Goal: Check status: Check status

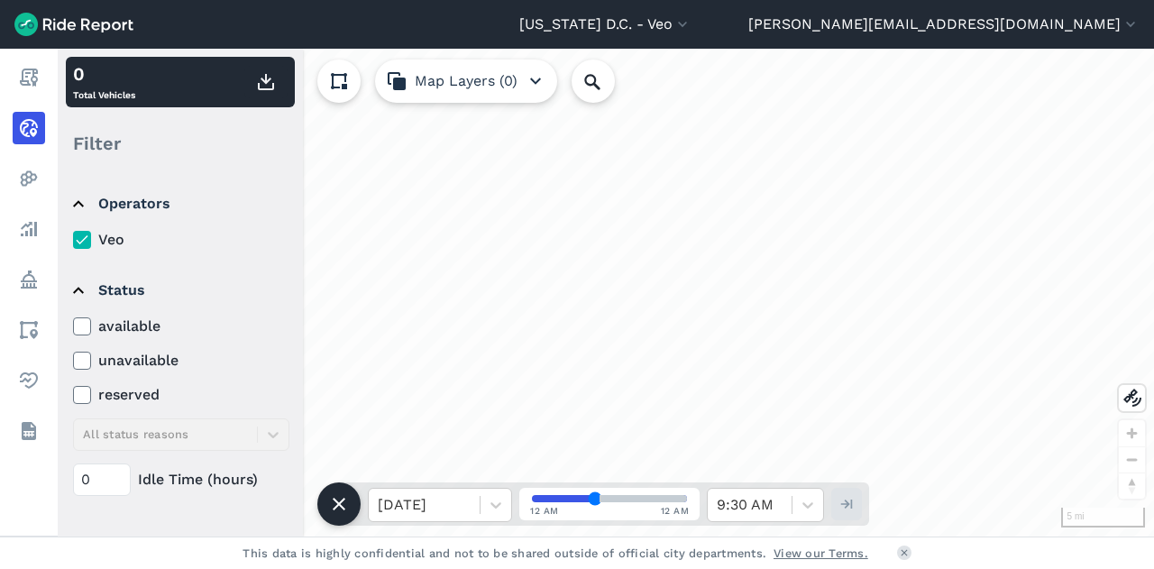
click at [87, 321] on icon at bounding box center [82, 326] width 16 height 18
click at [73, 321] on input "available" at bounding box center [73, 322] width 0 height 12
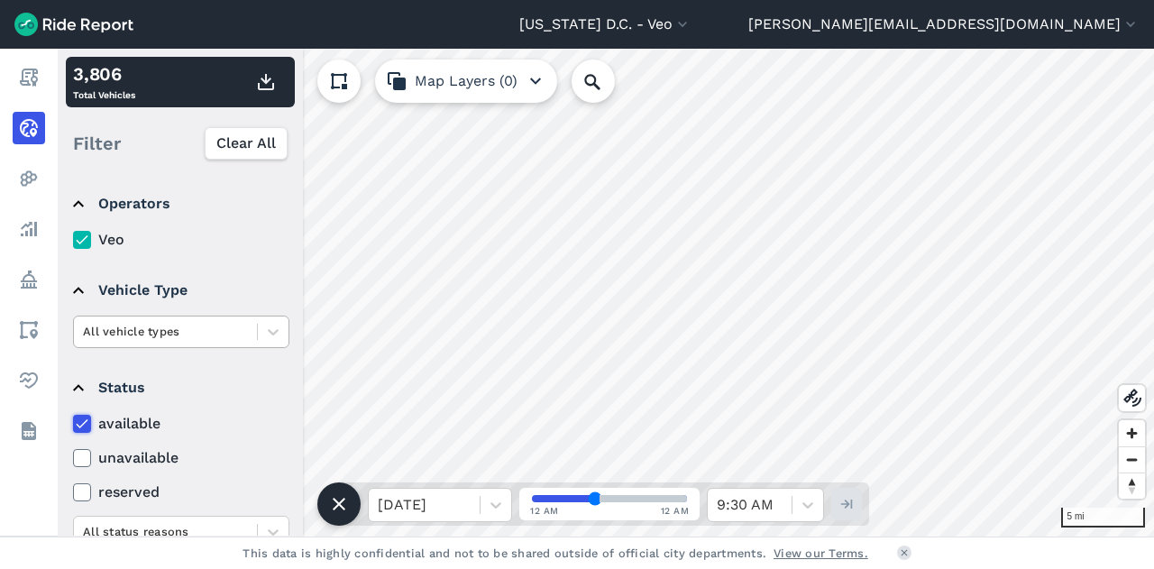
scroll to position [262, 0]
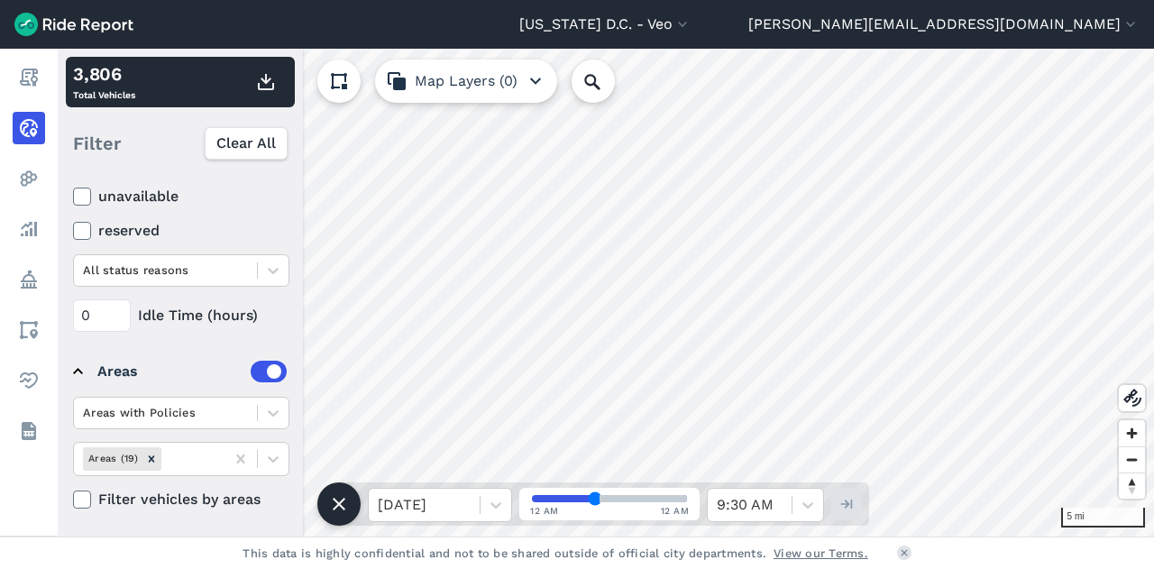
click at [263, 428] on div "Areas with Policies Areas (19) Filter vehicles by areas" at bounding box center [181, 454] width 216 height 114
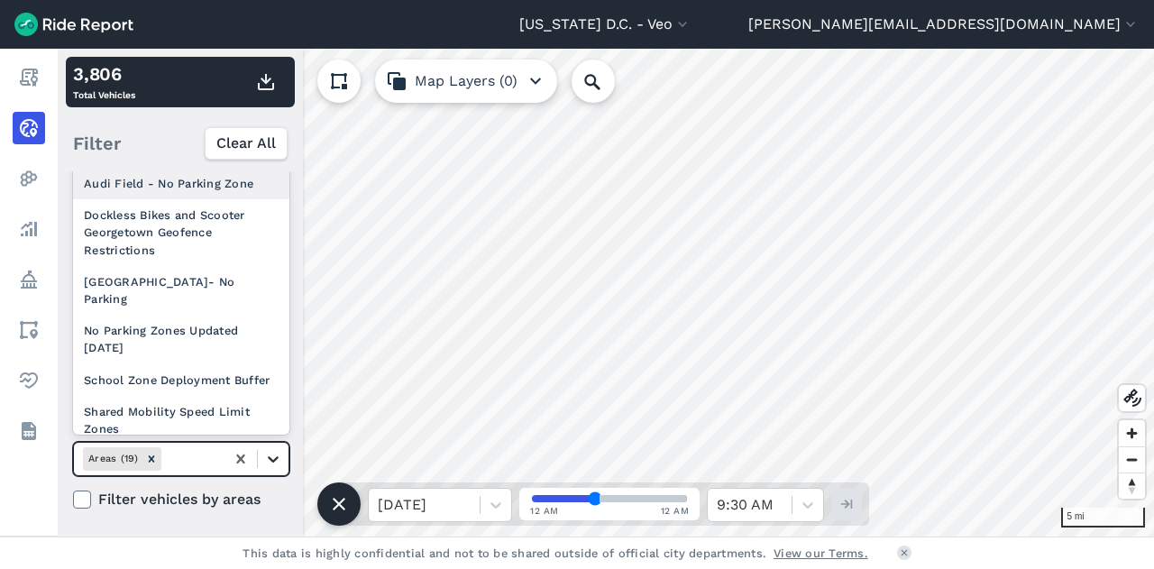
click at [272, 450] on icon at bounding box center [273, 459] width 18 height 18
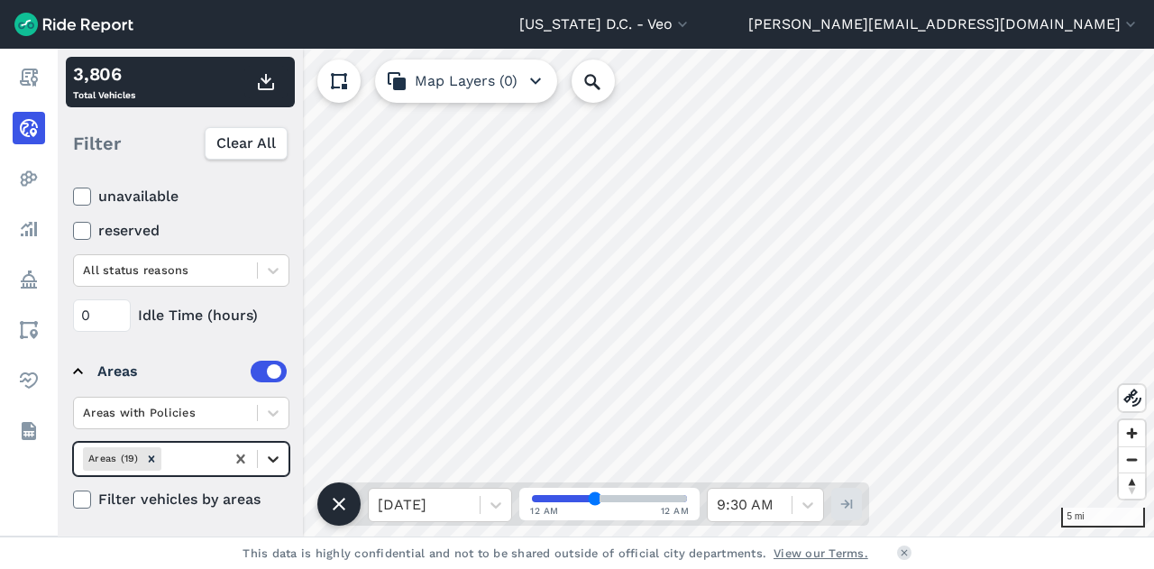
click at [271, 454] on icon at bounding box center [273, 459] width 18 height 18
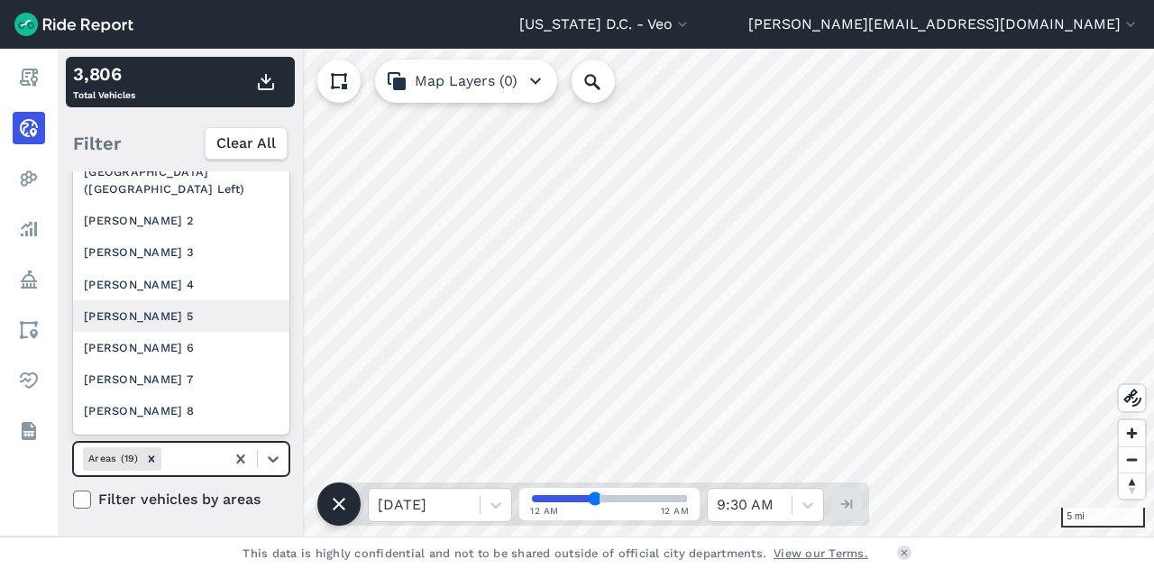
scroll to position [368, 0]
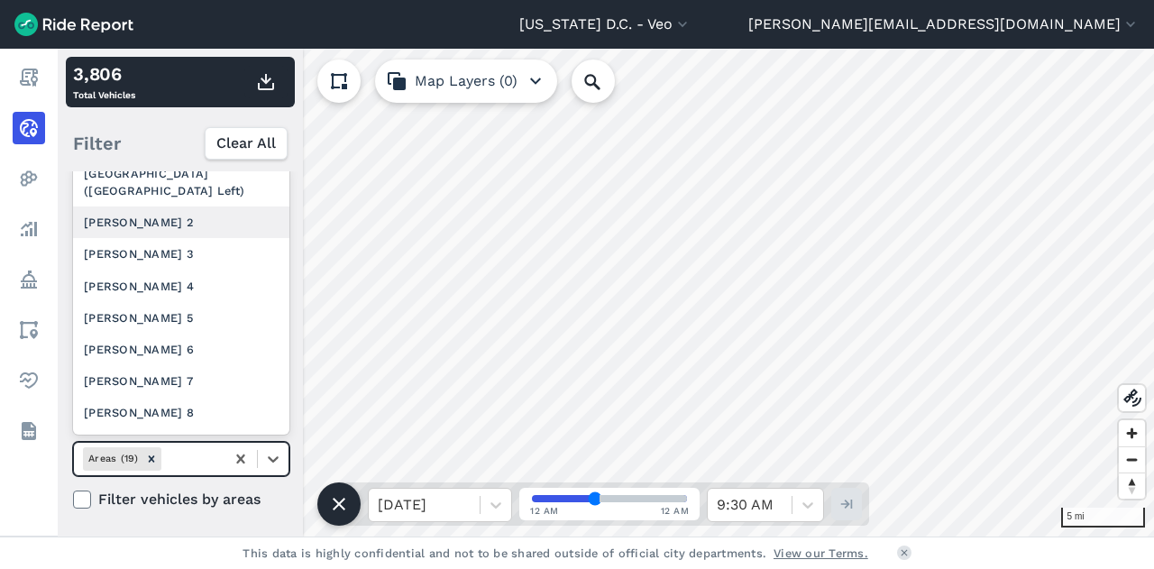
click at [124, 232] on div "[PERSON_NAME] 2" at bounding box center [181, 223] width 216 height 32
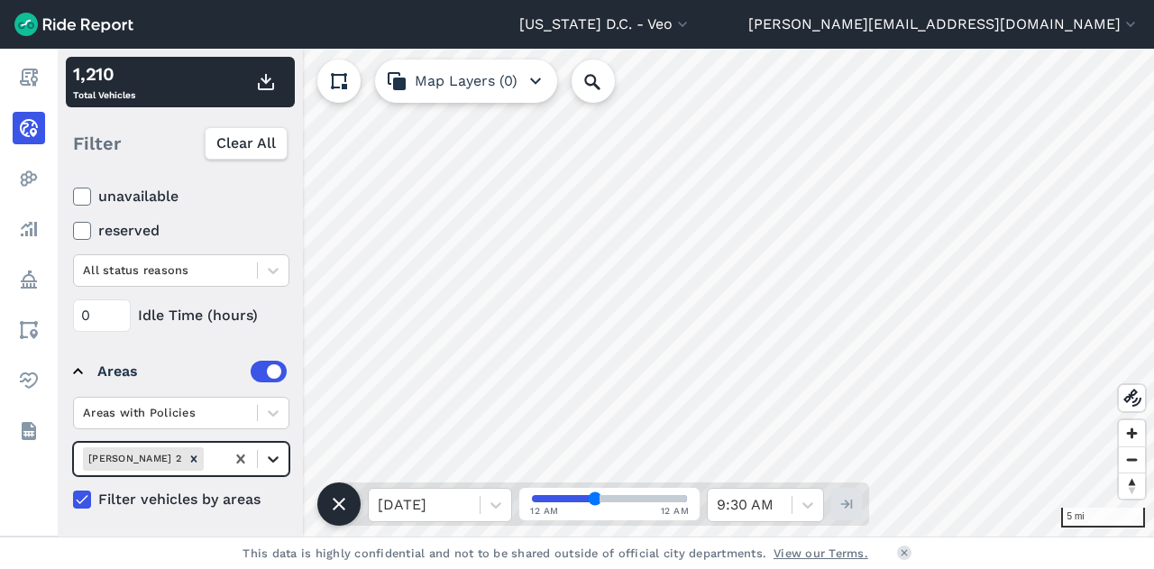
click at [283, 462] on div at bounding box center [273, 459] width 31 height 31
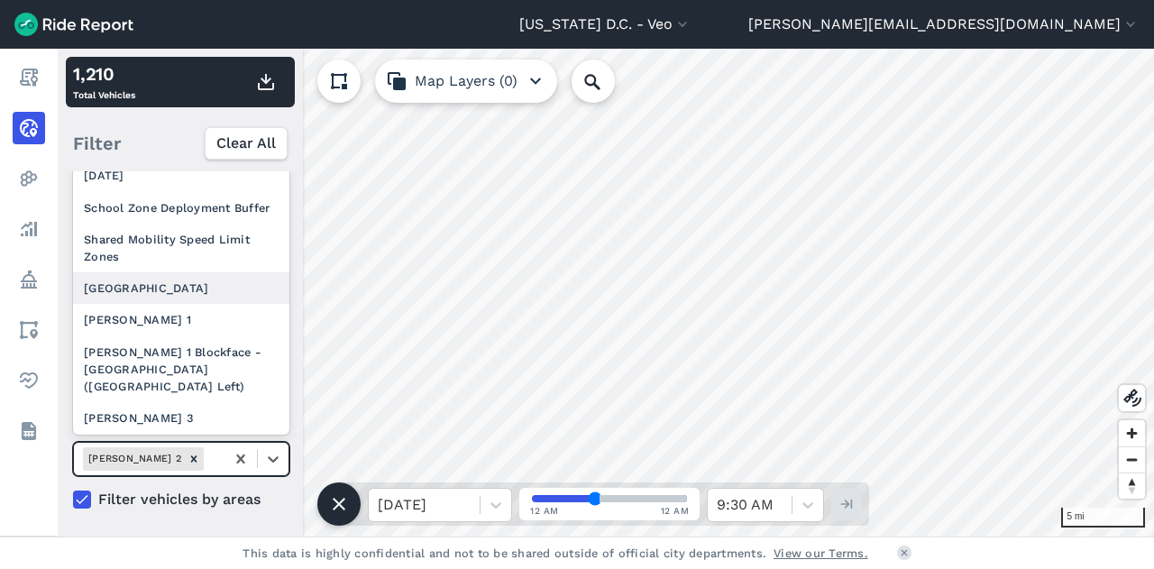
scroll to position [253, 0]
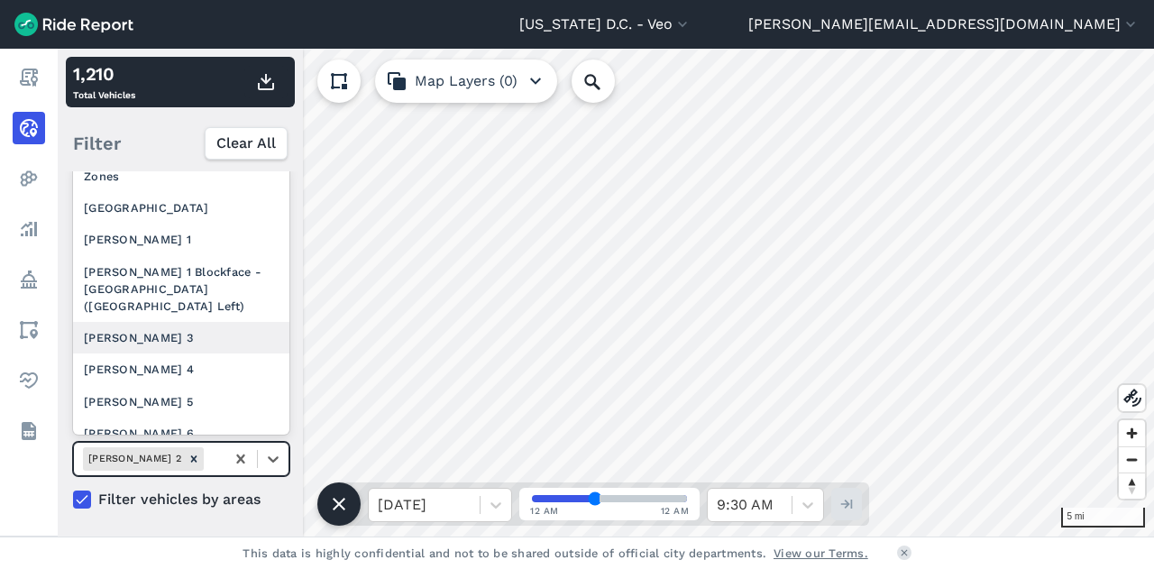
click at [164, 353] on div "[PERSON_NAME] 3" at bounding box center [181, 338] width 216 height 32
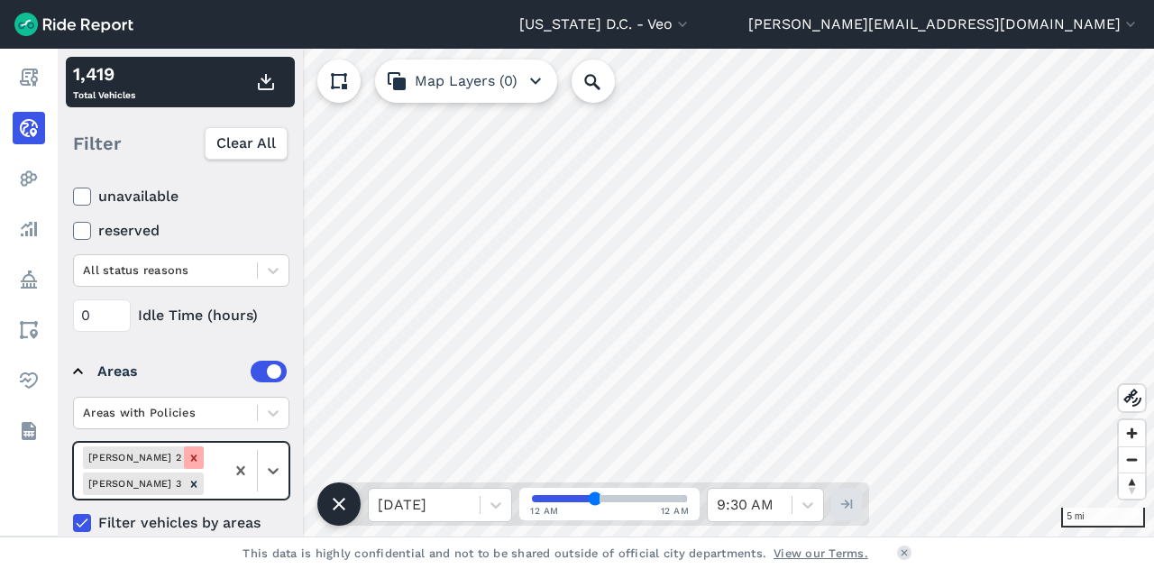
click at [188, 460] on icon "Remove Ward 2" at bounding box center [194, 458] width 13 height 13
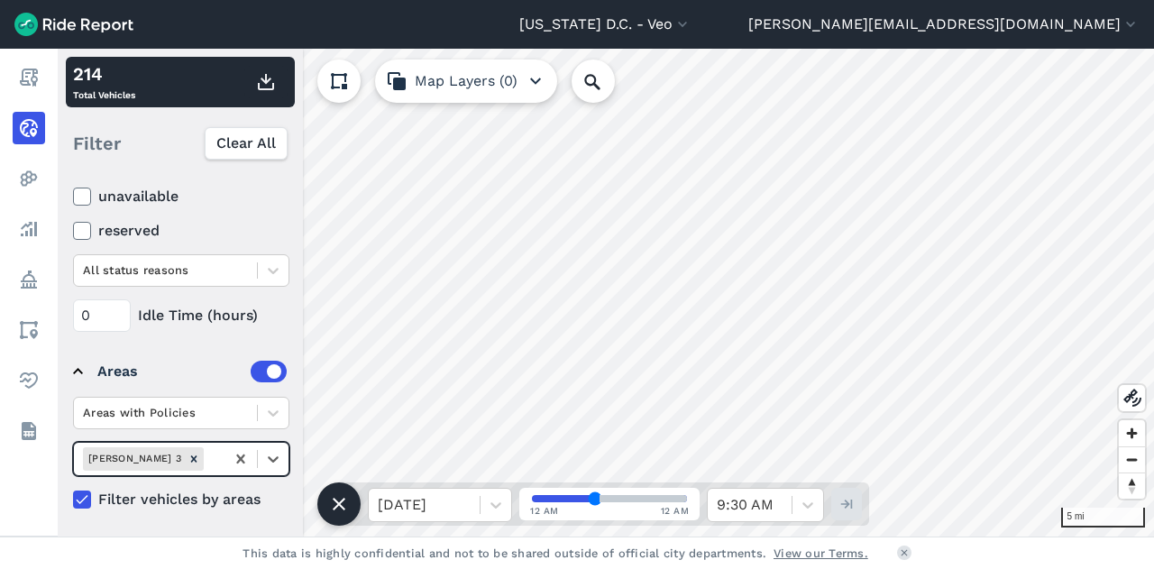
click at [188, 460] on icon "Remove Ward 3" at bounding box center [194, 459] width 13 height 13
